Goal: Check status: Check status

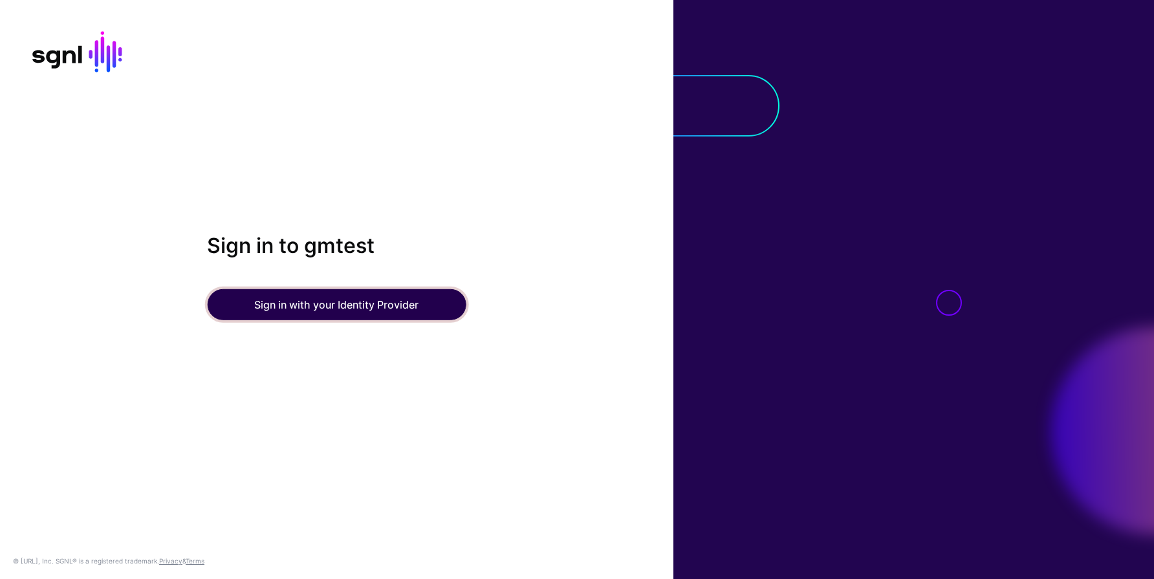
click at [327, 310] on button "Sign in with your Identity Provider" at bounding box center [336, 304] width 259 height 31
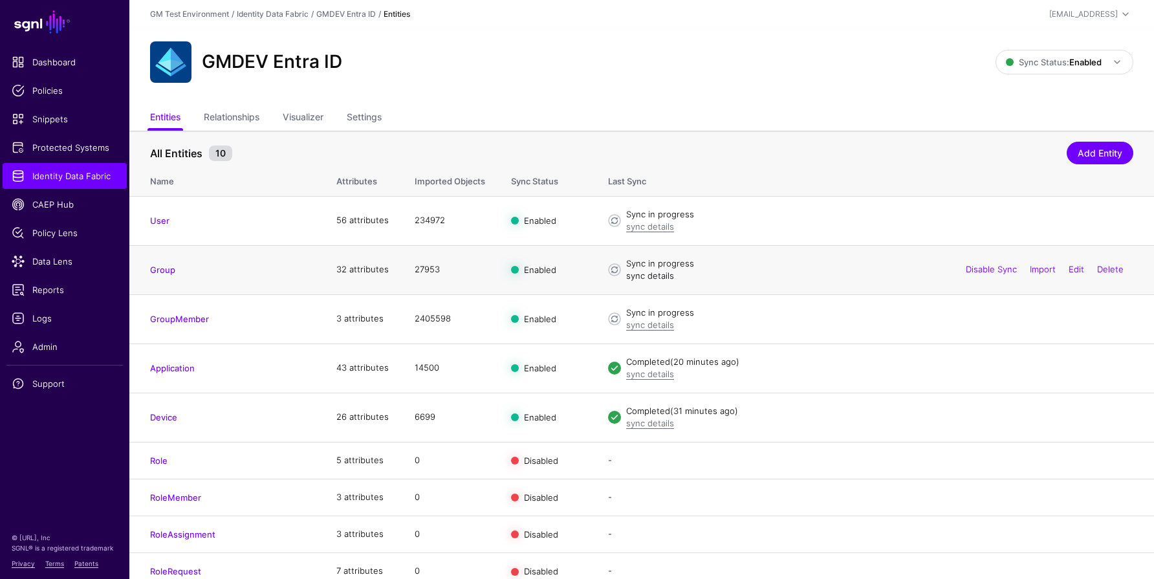
click at [645, 274] on link "sync details" at bounding box center [650, 275] width 48 height 10
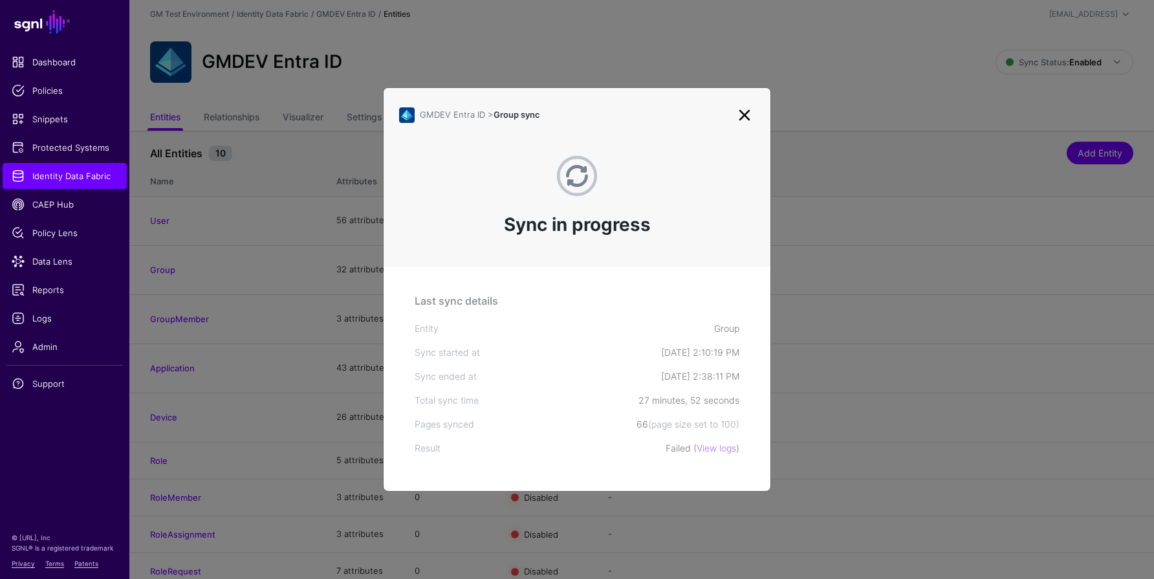
click at [745, 115] on link at bounding box center [744, 115] width 21 height 21
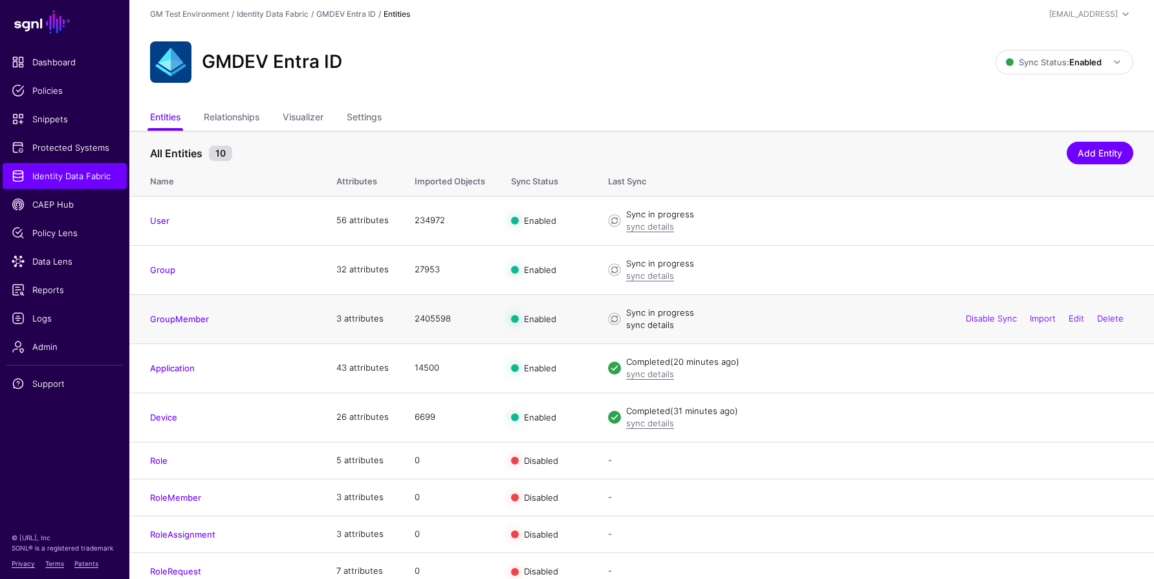
click at [637, 325] on link "sync details" at bounding box center [650, 325] width 48 height 10
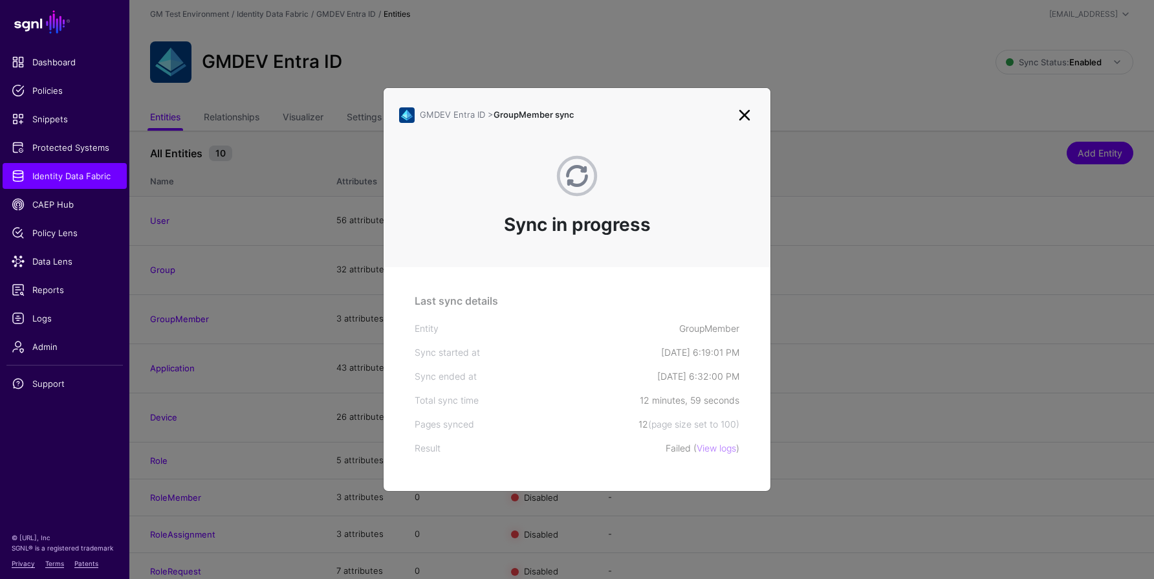
click at [741, 115] on link at bounding box center [744, 115] width 21 height 21
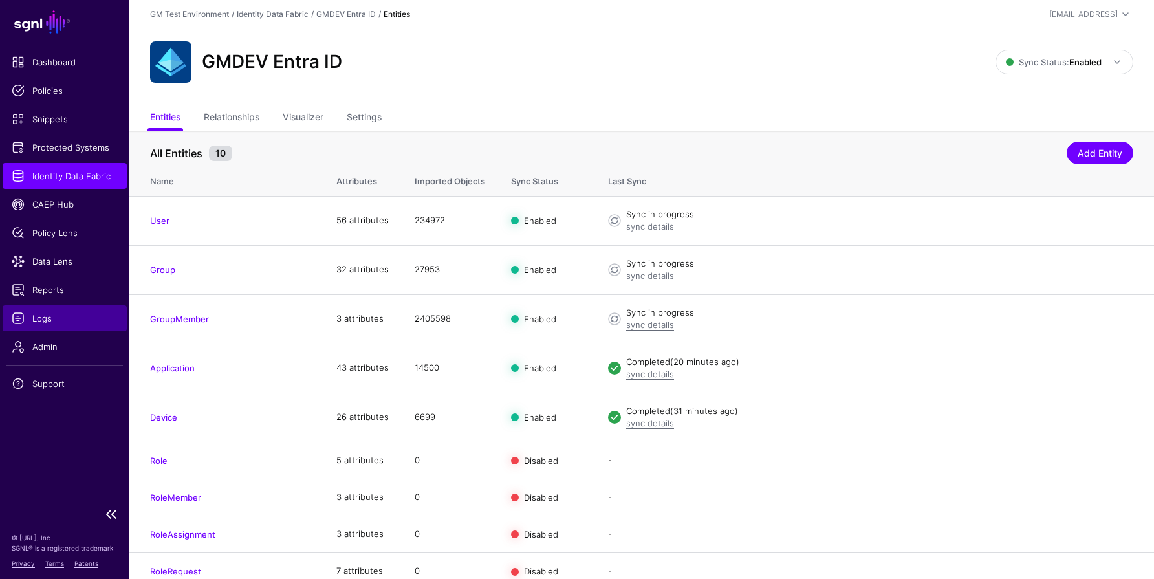
click at [72, 318] on span "Logs" at bounding box center [65, 318] width 106 height 13
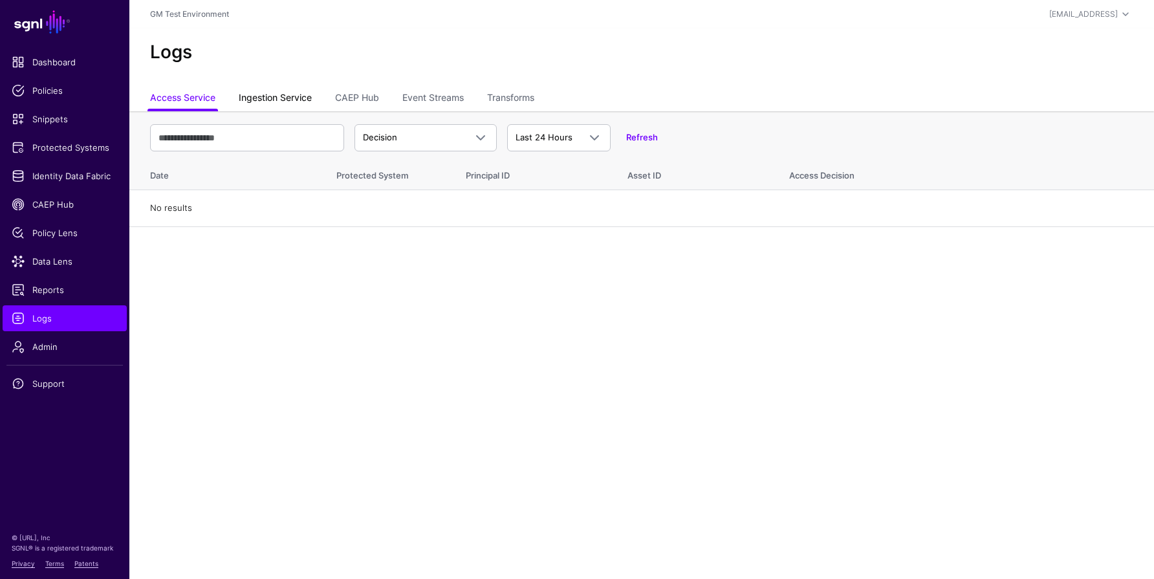
click at [288, 96] on link "Ingestion Service" at bounding box center [275, 99] width 73 height 25
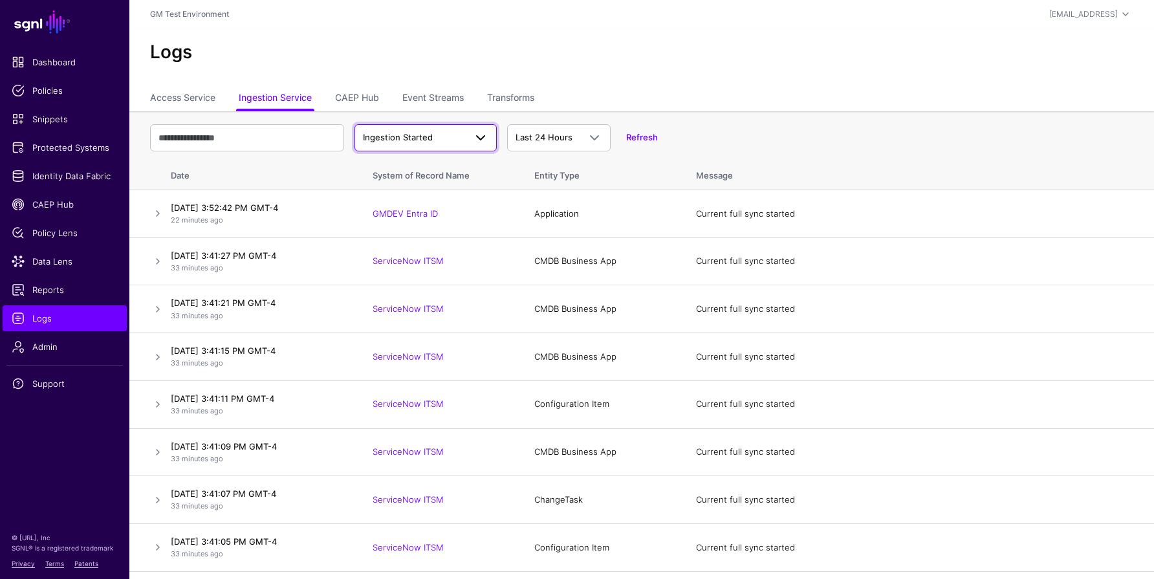
click at [413, 136] on span "Ingestion Started" at bounding box center [398, 137] width 70 height 10
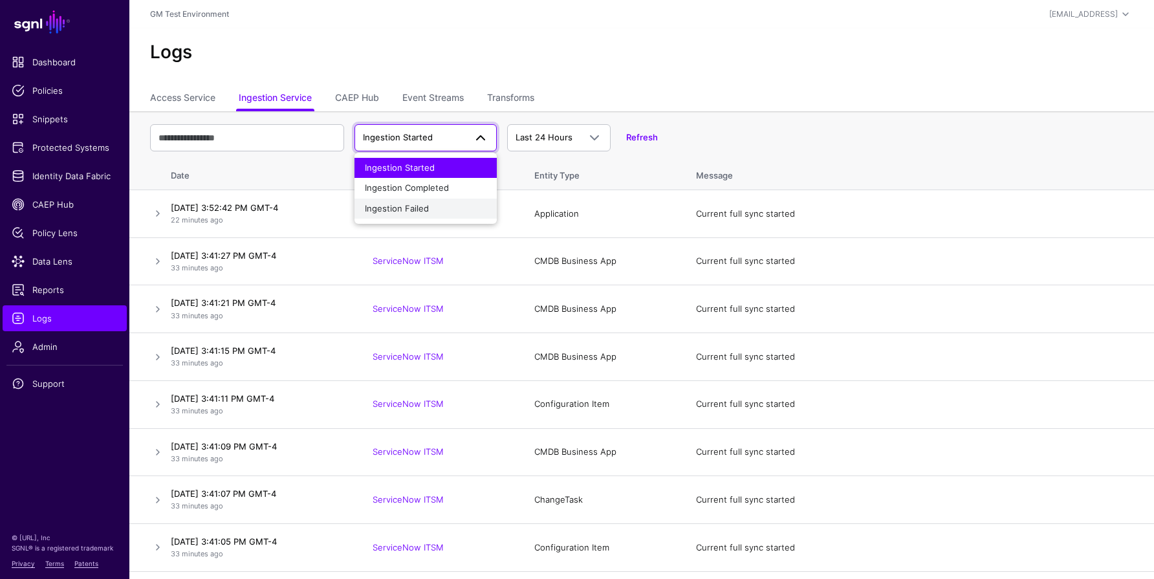
click at [413, 210] on span "Ingestion Failed" at bounding box center [397, 208] width 64 height 10
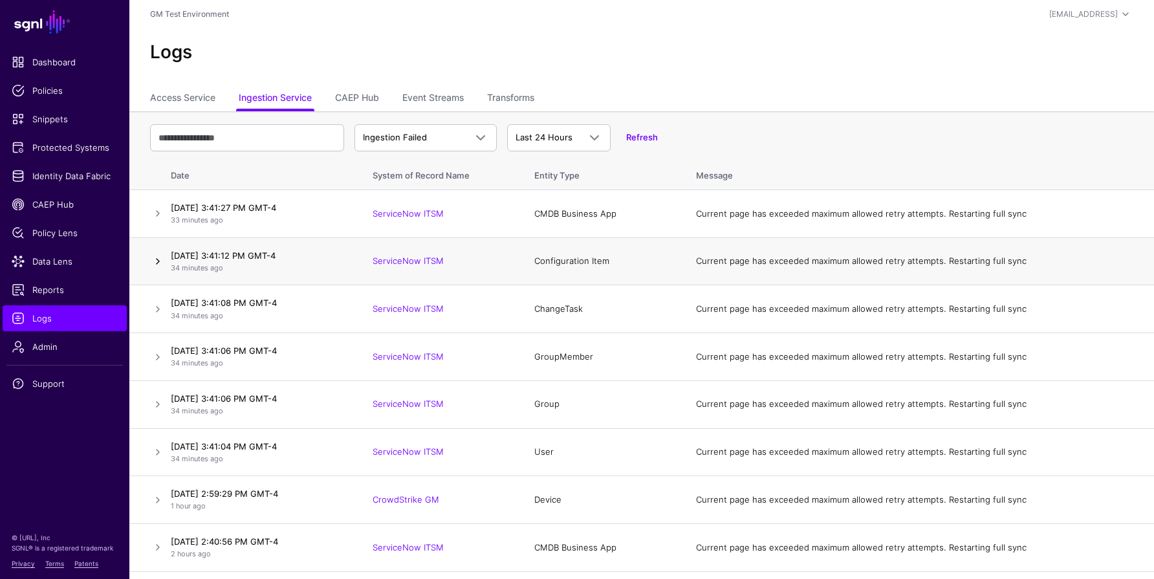
click at [158, 263] on link at bounding box center [158, 262] width 16 height 16
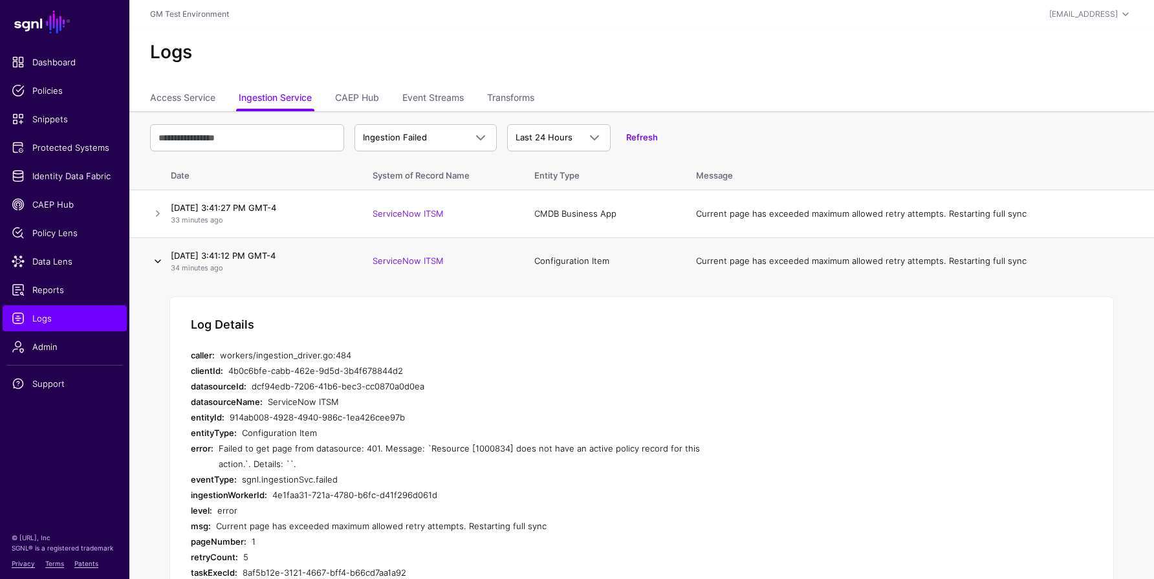
click at [159, 261] on link at bounding box center [158, 262] width 16 height 16
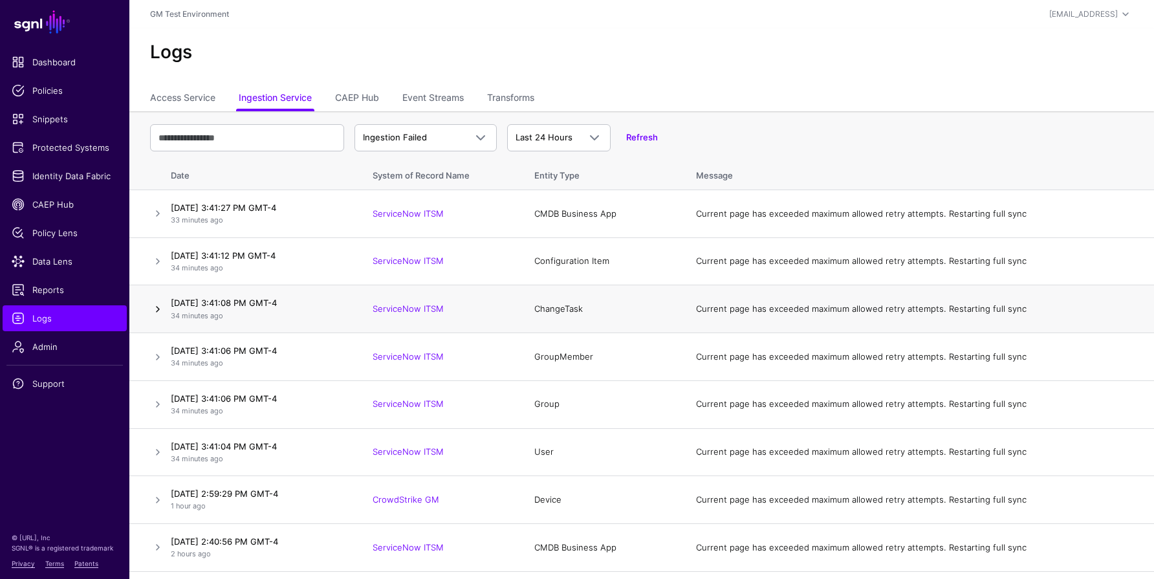
click at [160, 309] on link at bounding box center [158, 309] width 16 height 16
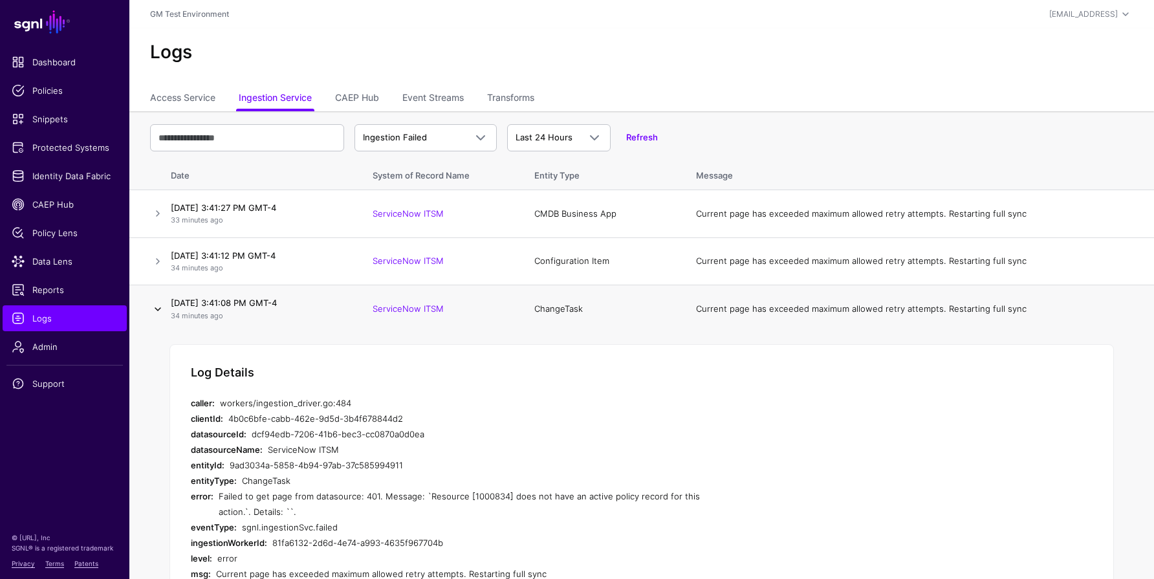
click at [160, 306] on link at bounding box center [158, 309] width 16 height 16
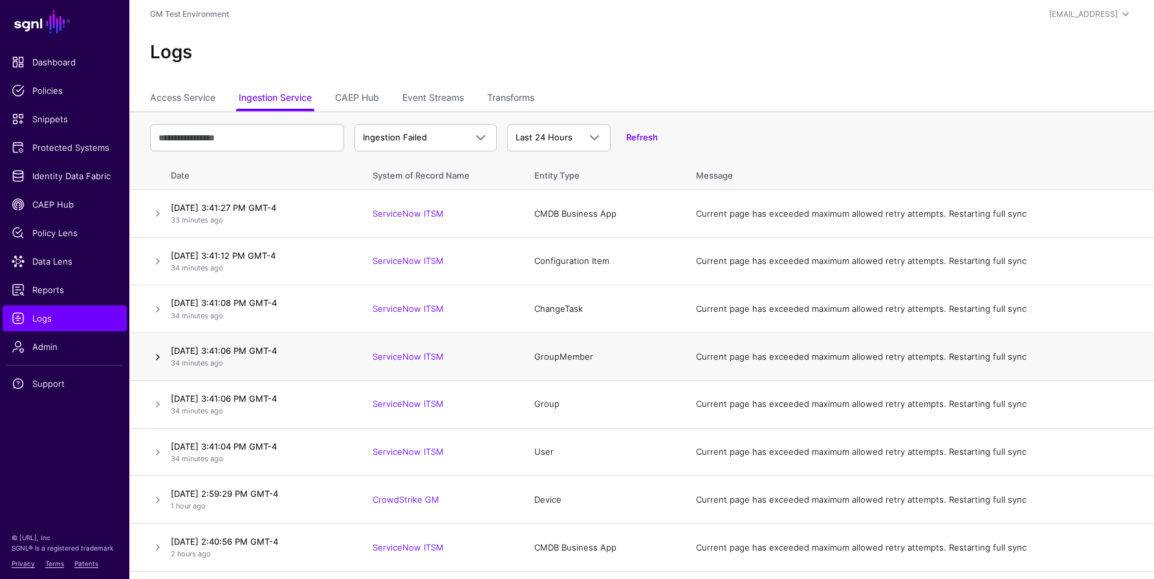
click at [159, 358] on link at bounding box center [158, 357] width 16 height 16
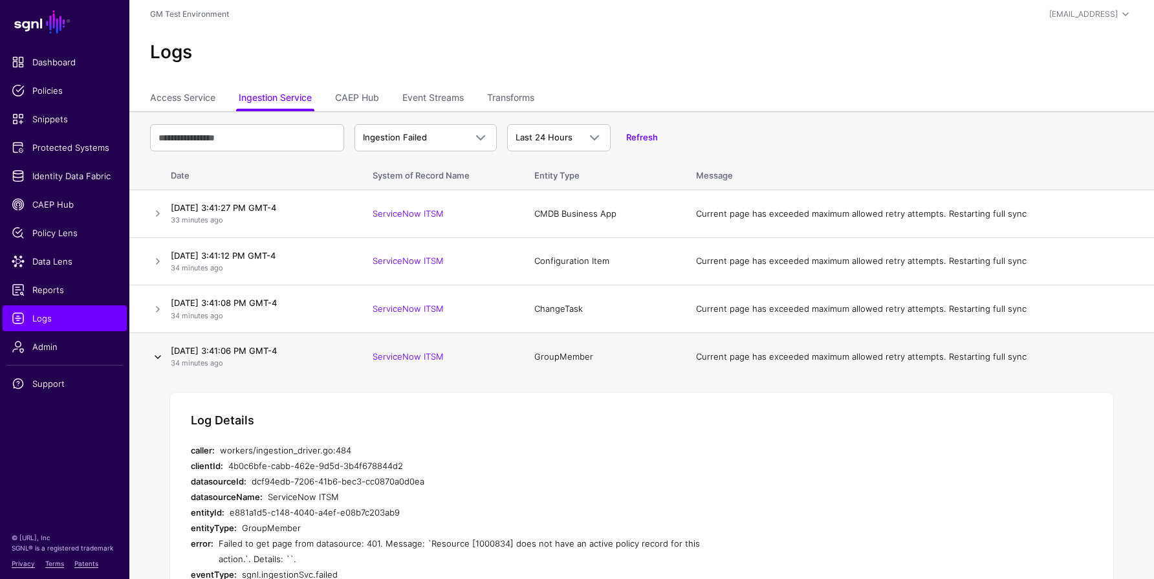
click at [159, 358] on link at bounding box center [158, 357] width 16 height 16
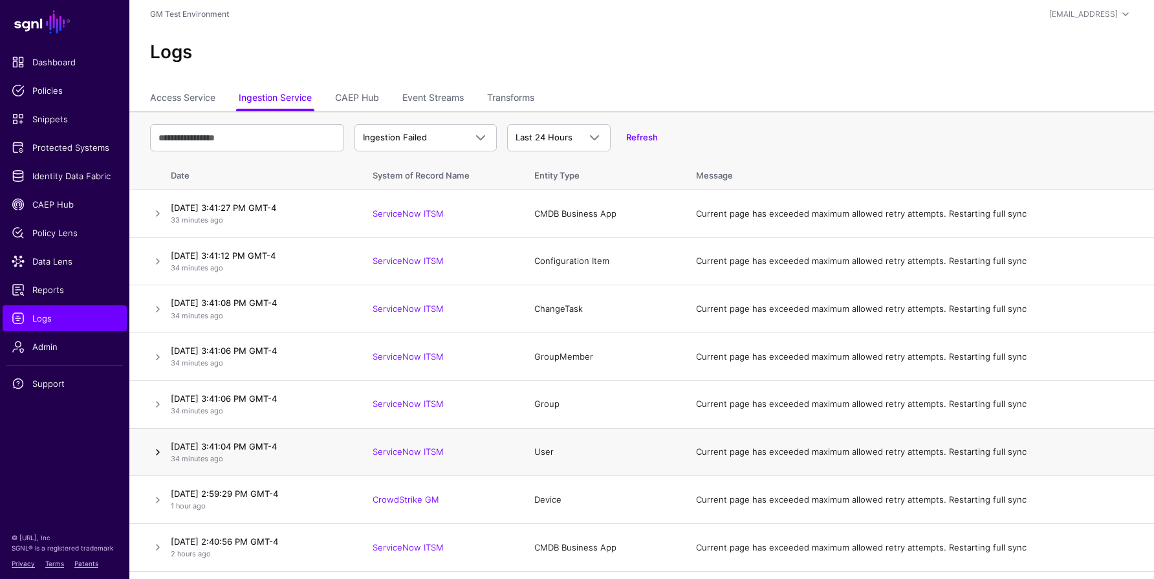
click at [157, 450] on link at bounding box center [158, 452] width 16 height 16
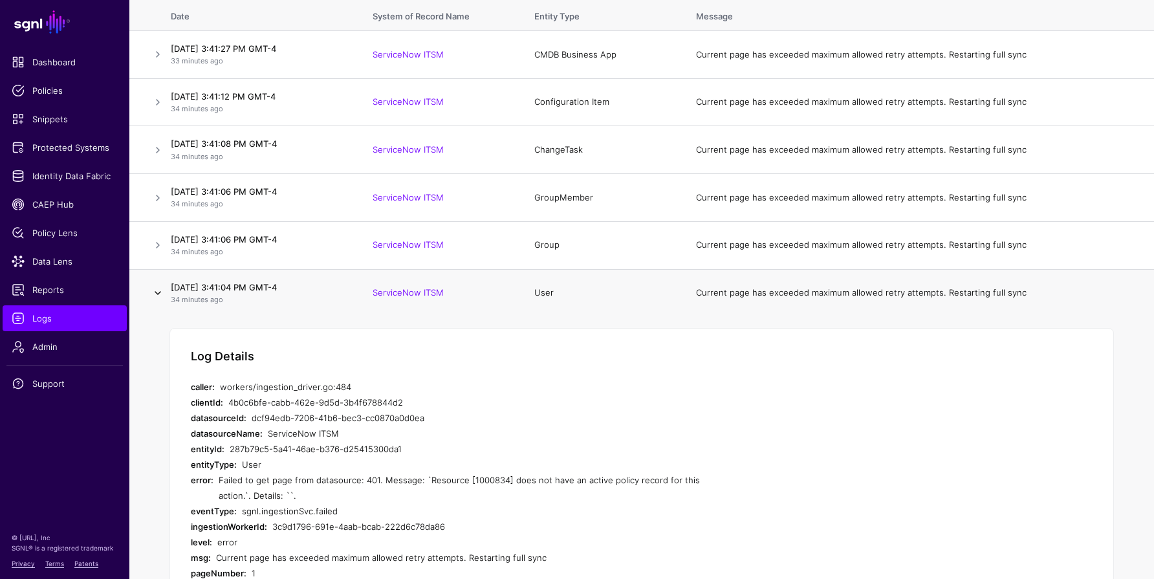
scroll to position [160, 0]
click at [154, 295] on link at bounding box center [158, 293] width 16 height 16
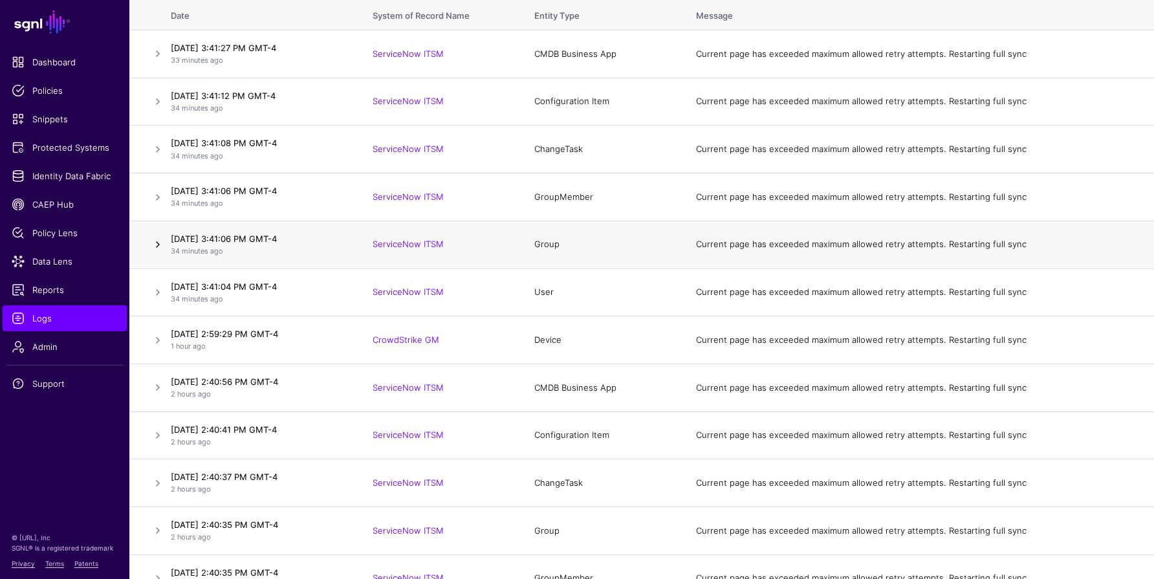
click at [155, 248] on link at bounding box center [158, 245] width 16 height 16
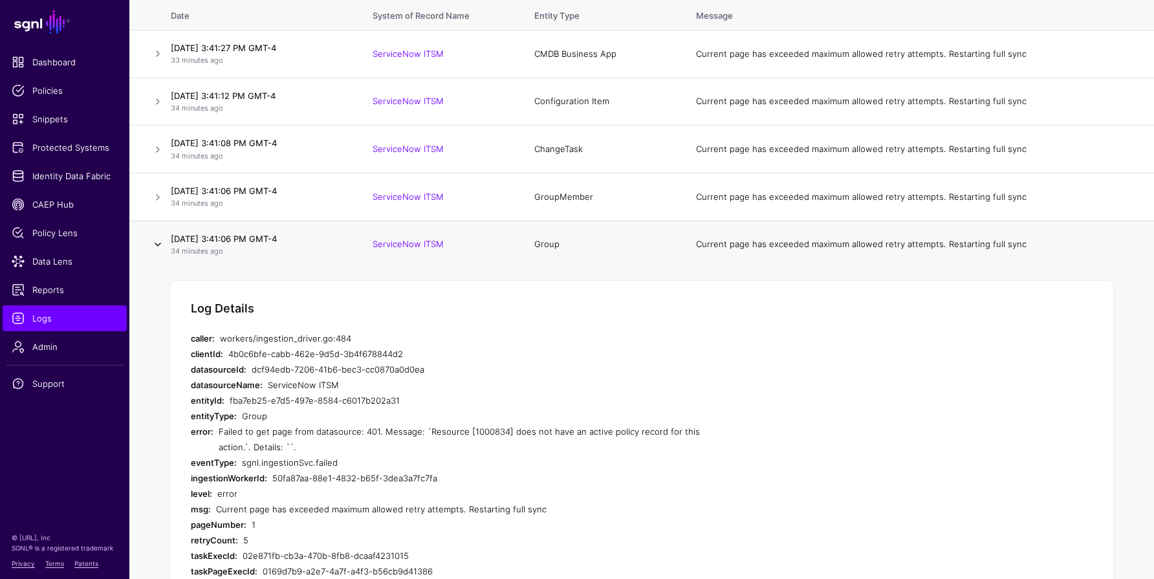
click at [155, 248] on link at bounding box center [158, 245] width 16 height 16
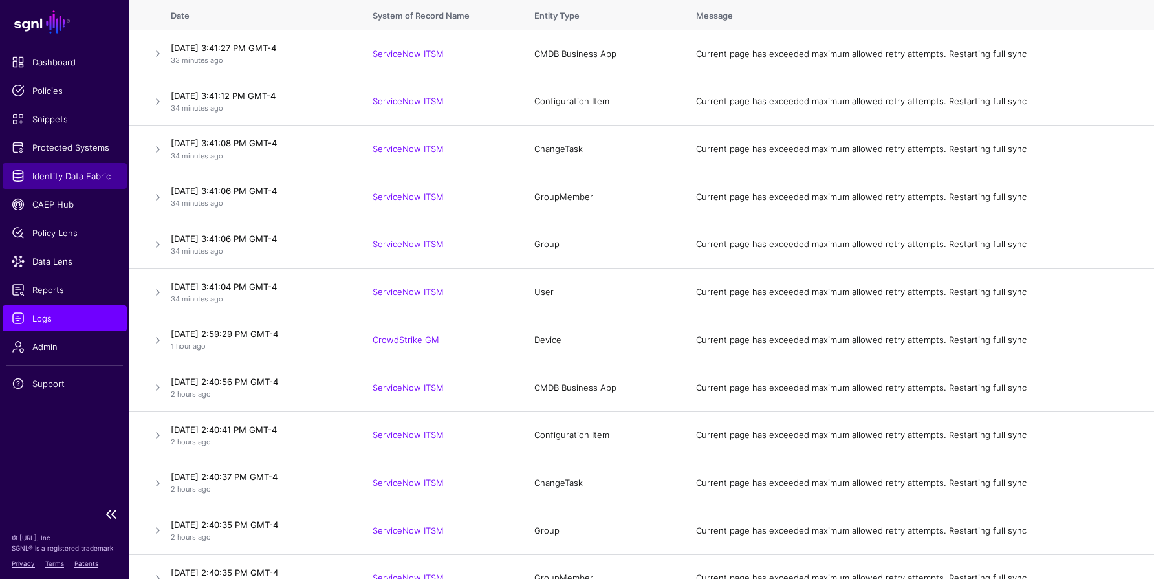
click at [69, 175] on span "Identity Data Fabric" at bounding box center [65, 176] width 106 height 13
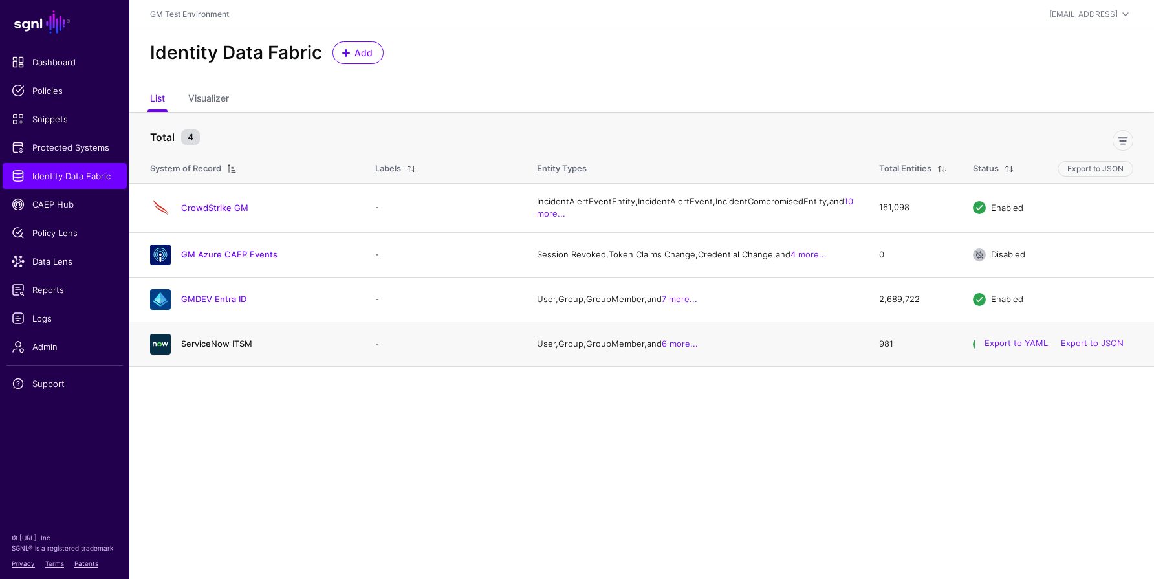
click at [215, 349] on link "ServiceNow ITSM" at bounding box center [216, 343] width 71 height 10
